Goal: Task Accomplishment & Management: Complete application form

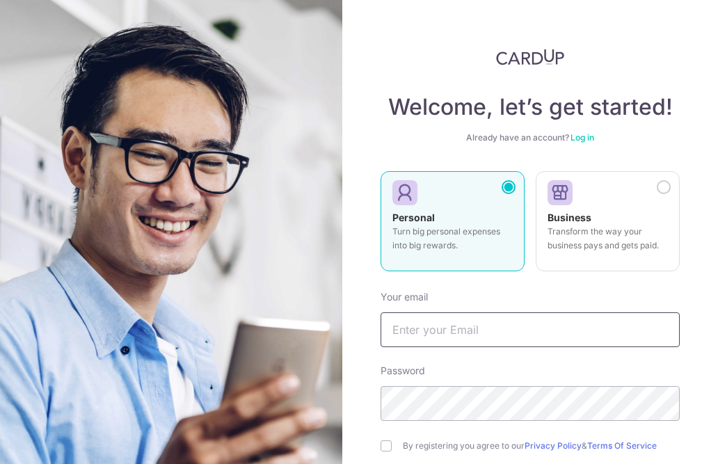
click at [452, 337] on input "text" at bounding box center [529, 329] width 299 height 35
type input "[EMAIL_ADDRESS][DOMAIN_NAME]"
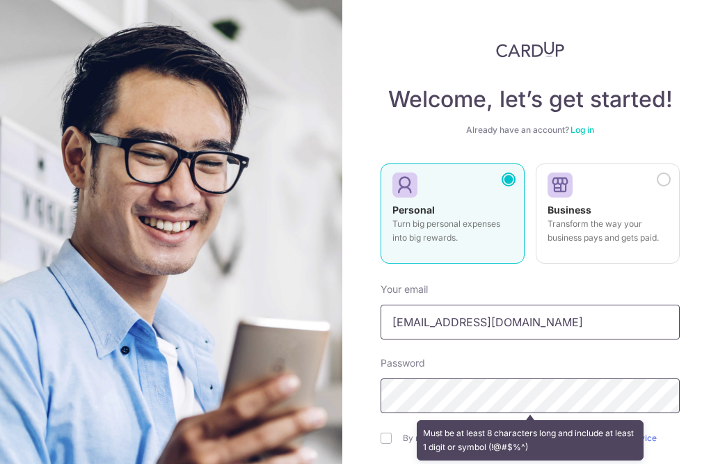
scroll to position [4, 0]
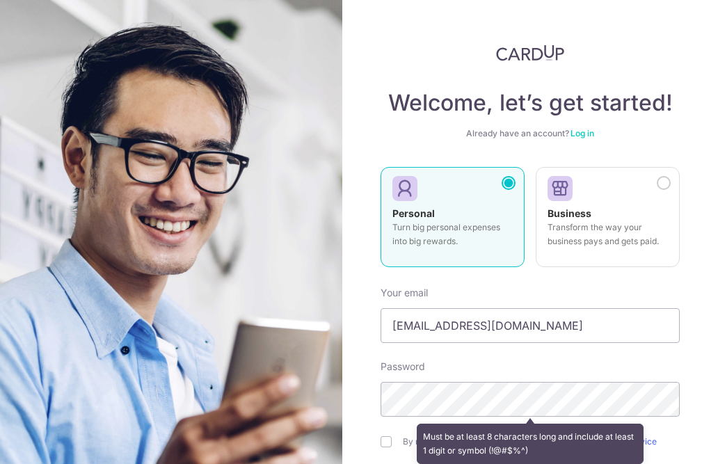
click at [388, 418] on div "Must be at least 8 characters long and include at least 1 digit or symbol (!@#$…" at bounding box center [529, 443] width 299 height 51
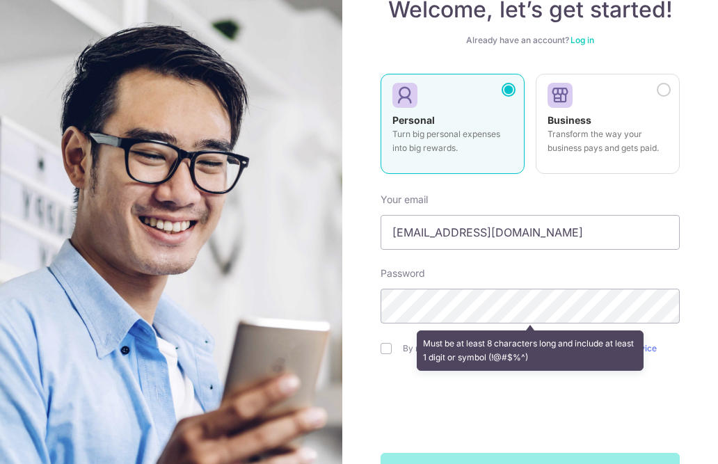
scroll to position [97, 0]
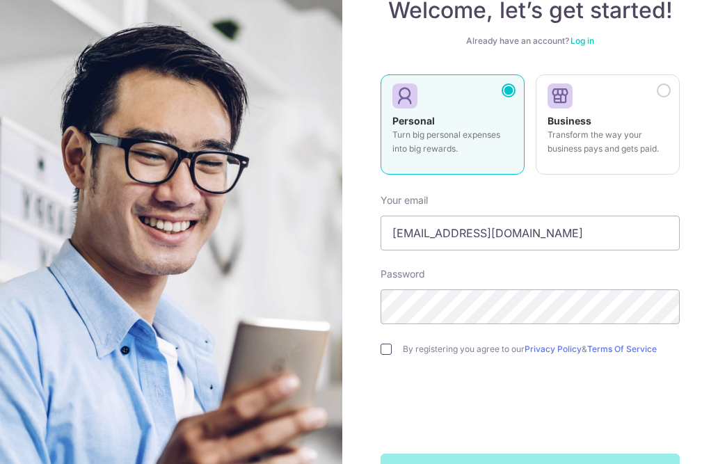
click at [389, 344] on input "checkbox" at bounding box center [385, 349] width 11 height 11
checkbox input "true"
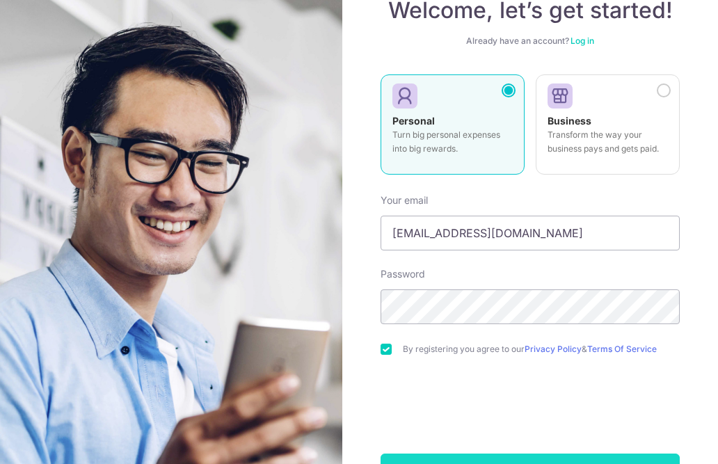
click at [519, 453] on button "Sign up" at bounding box center [529, 470] width 299 height 35
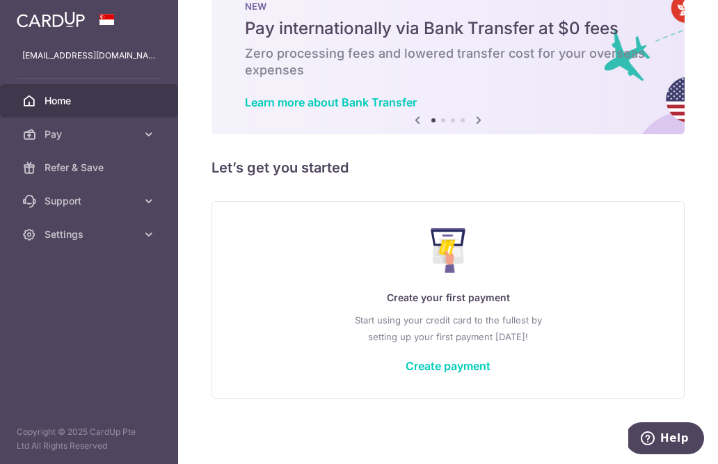
scroll to position [54, 0]
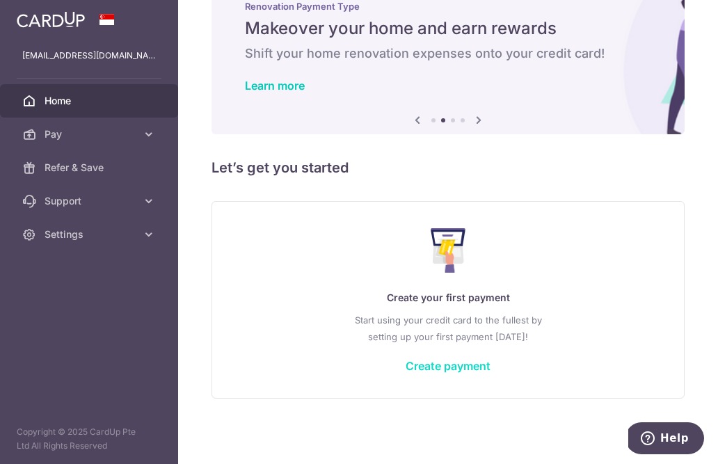
click at [405, 373] on link "Create payment" at bounding box center [447, 366] width 85 height 14
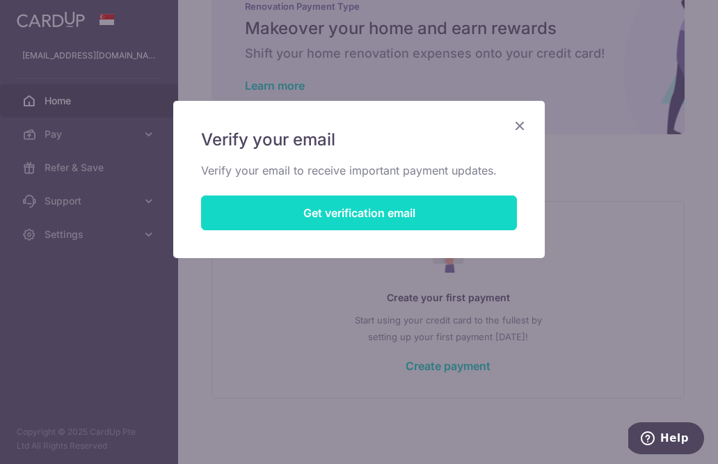
click at [458, 215] on button "Get verification email" at bounding box center [359, 212] width 316 height 35
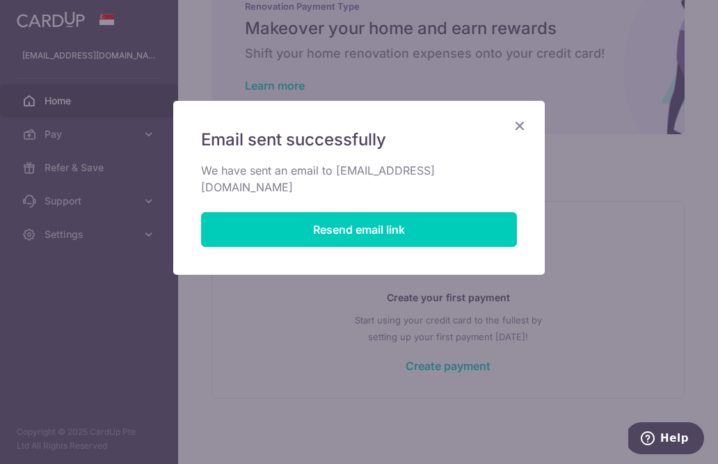
click at [522, 131] on icon "Close" at bounding box center [519, 125] width 17 height 17
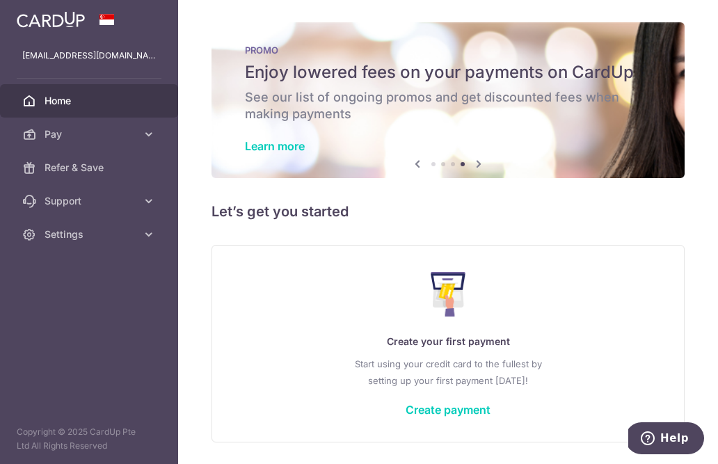
scroll to position [0, 0]
click at [0, 0] on icon "button" at bounding box center [0, 0] width 0 height 0
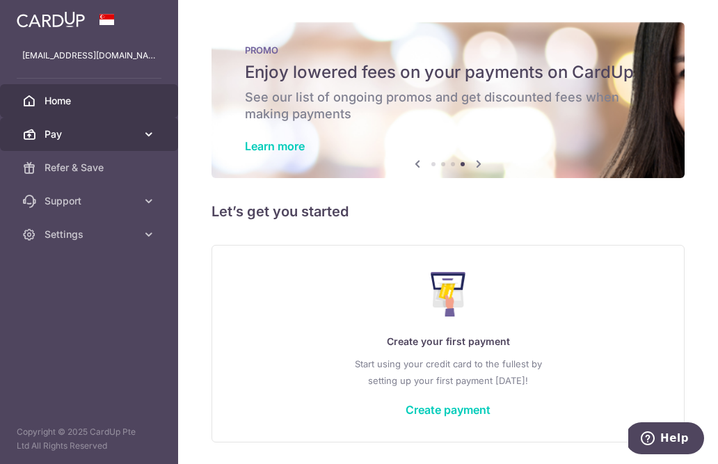
click at [129, 122] on link "Pay" at bounding box center [89, 134] width 178 height 33
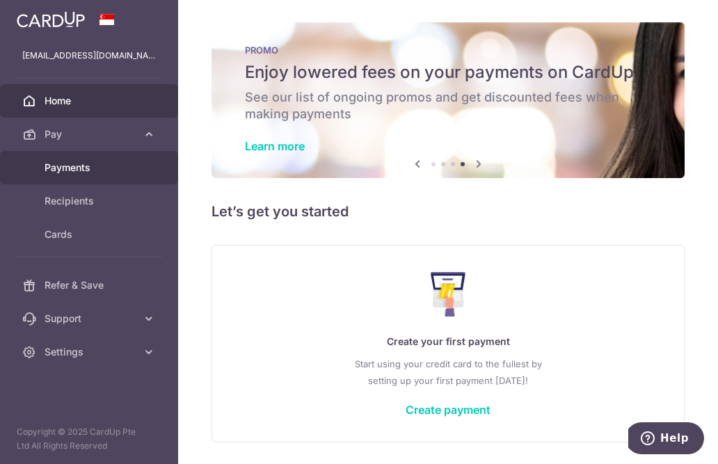
click at [85, 165] on span "Payments" at bounding box center [91, 168] width 92 height 14
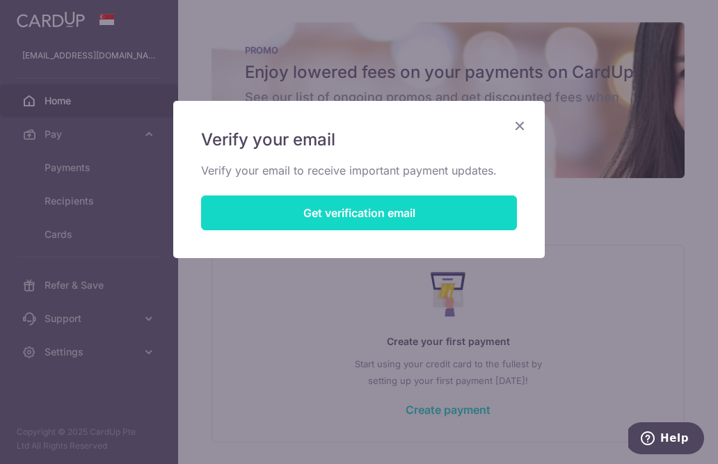
click at [337, 224] on button "Get verification email" at bounding box center [359, 212] width 316 height 35
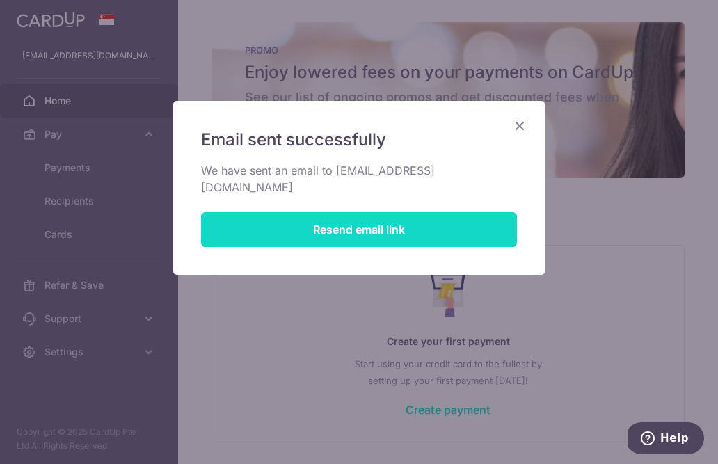
click at [419, 223] on button "Resend email link" at bounding box center [359, 229] width 316 height 35
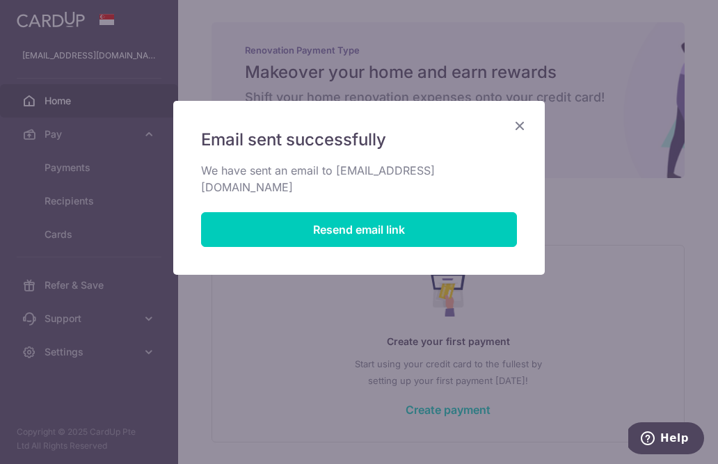
click at [527, 121] on icon "Close" at bounding box center [519, 125] width 17 height 17
